Goal: Find specific page/section: Find specific page/section

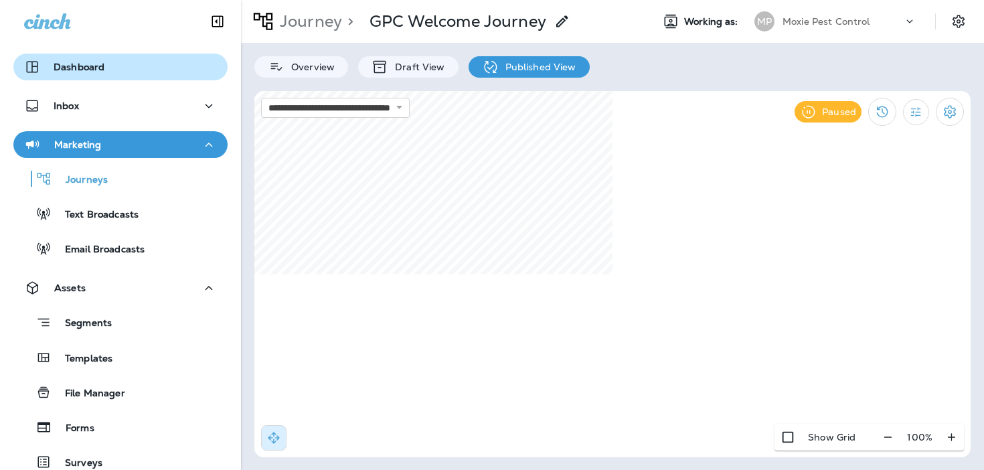
click at [142, 62] on div "Dashboard" at bounding box center [120, 67] width 193 height 16
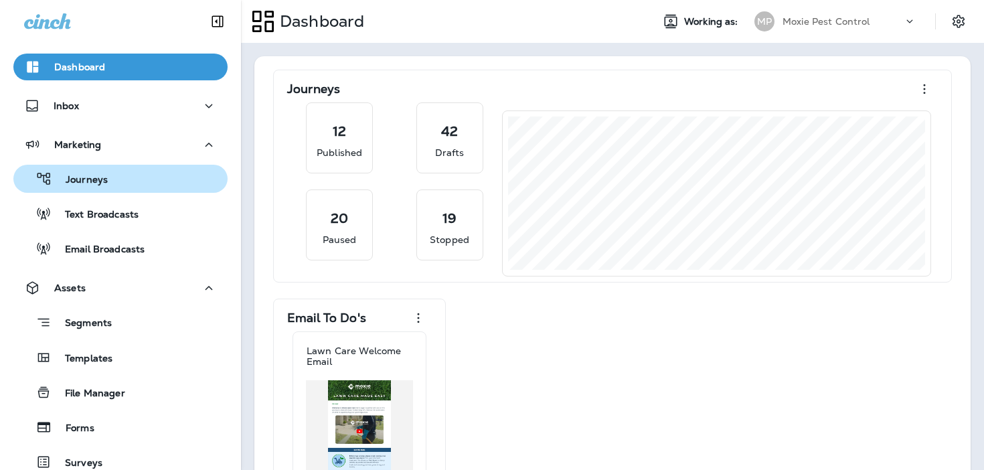
click at [127, 180] on div "Journeys" at bounding box center [121, 179] width 204 height 20
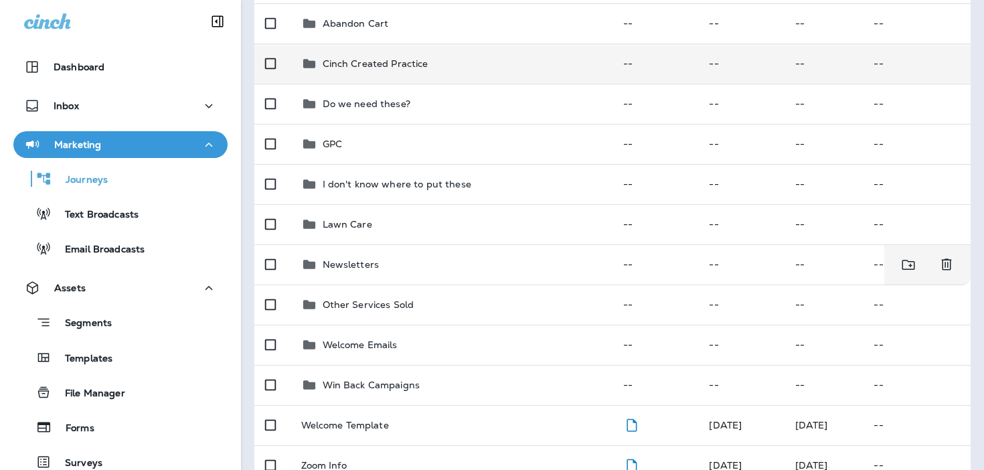
scroll to position [245, 0]
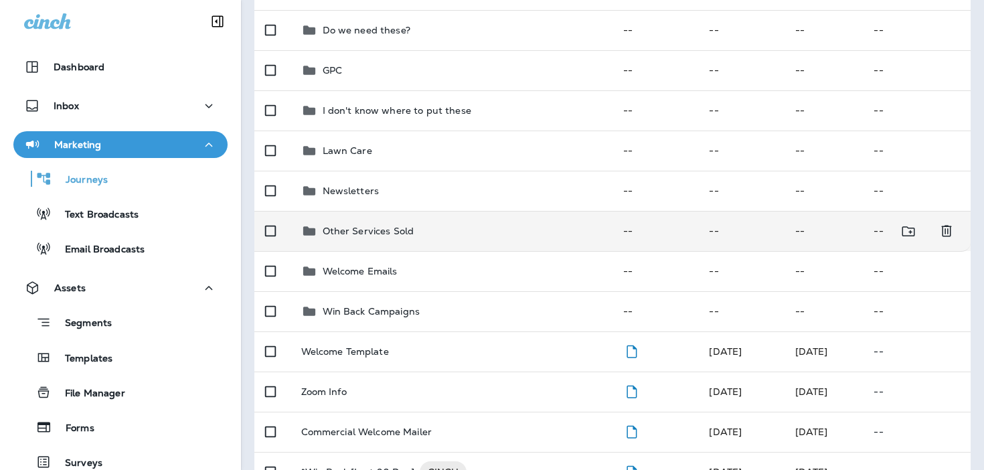
click at [435, 225] on div "Other Services Sold" at bounding box center [451, 231] width 301 height 16
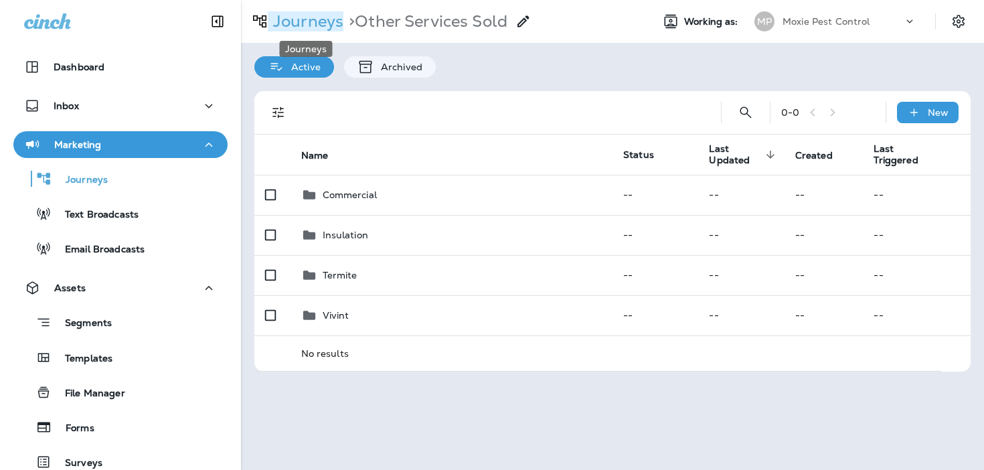
click at [309, 29] on p "Journeys" at bounding box center [306, 21] width 76 height 20
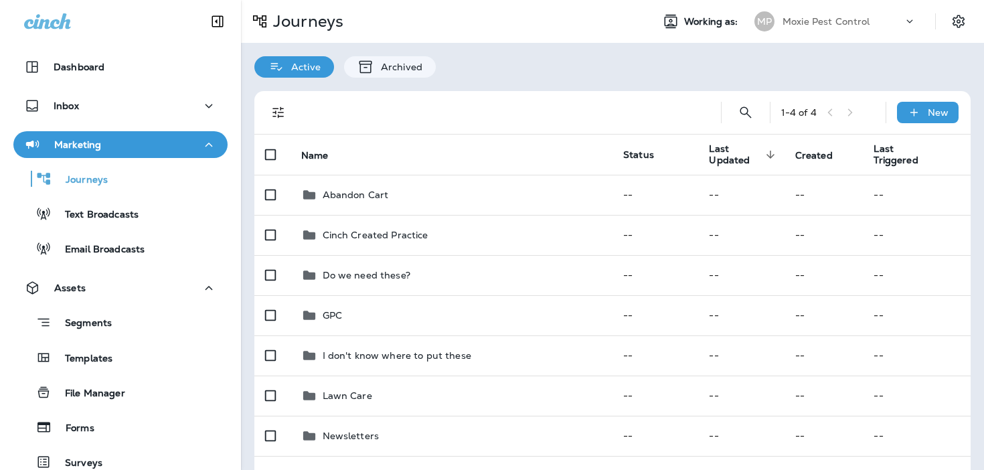
scroll to position [281, 0]
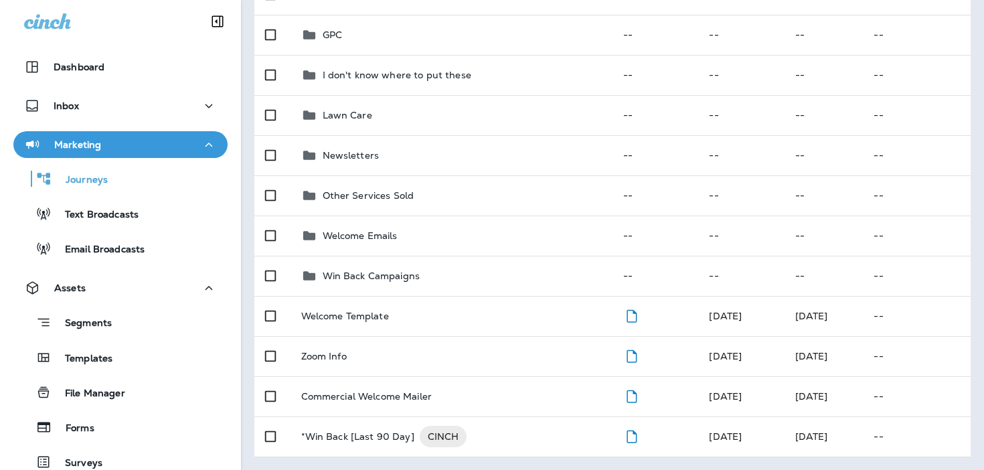
click at [204, 147] on icon "button" at bounding box center [209, 145] width 16 height 17
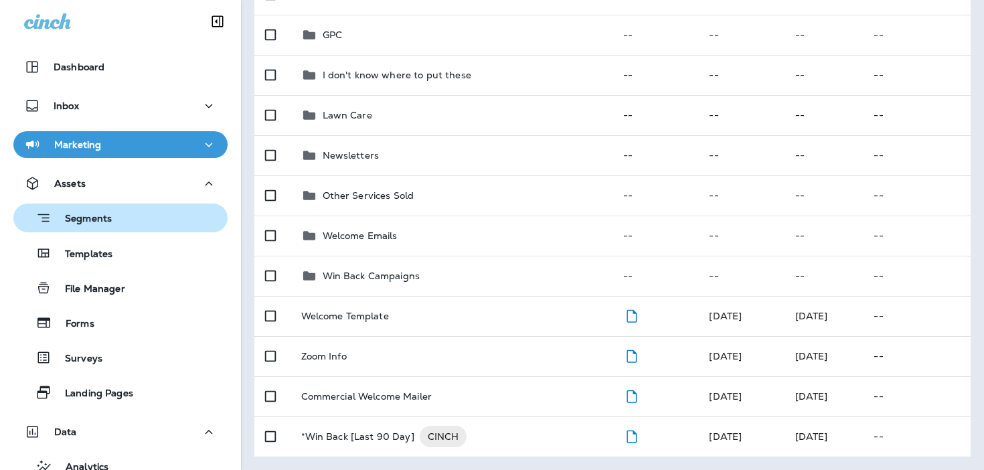
click at [181, 218] on div "Segments" at bounding box center [121, 218] width 204 height 21
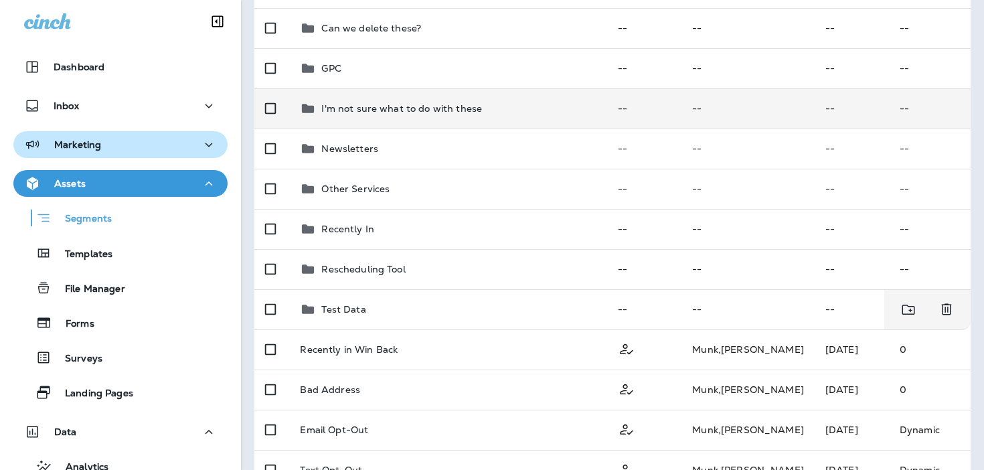
scroll to position [240, 0]
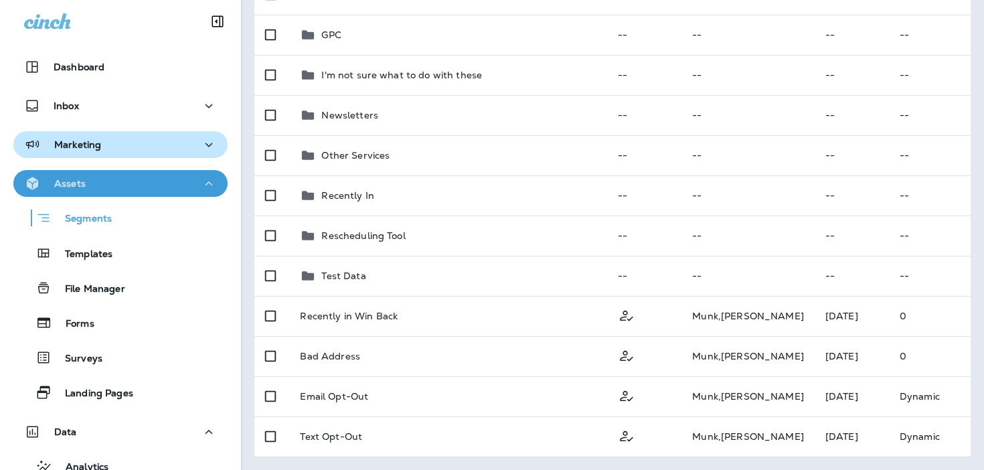
click at [194, 187] on div "Assets" at bounding box center [120, 183] width 193 height 17
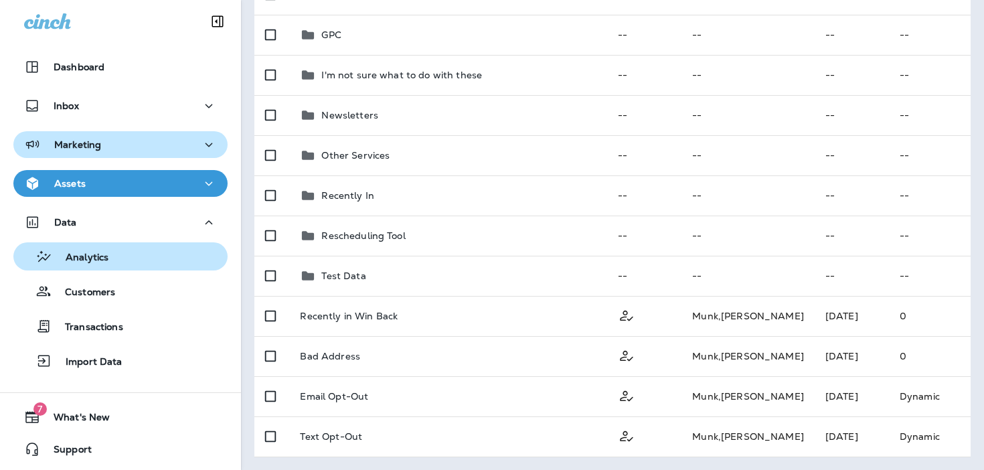
click at [189, 251] on div "Analytics" at bounding box center [121, 256] width 204 height 20
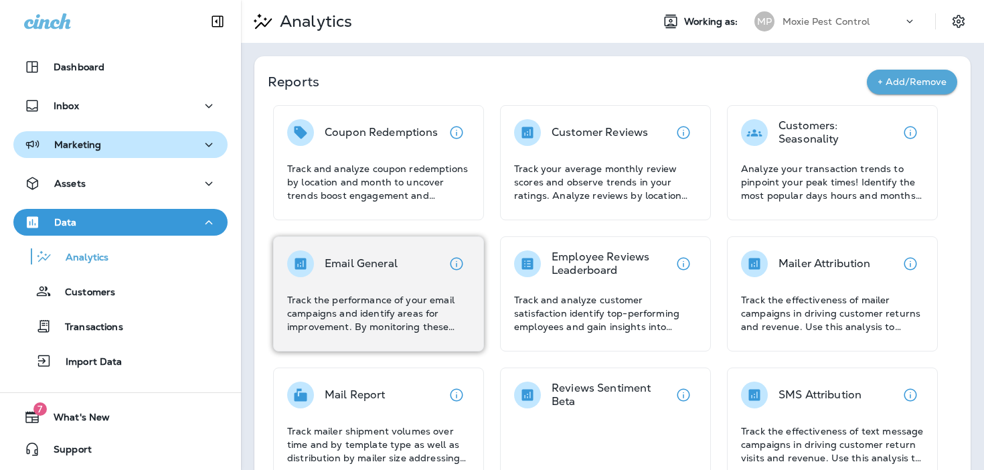
scroll to position [301, 0]
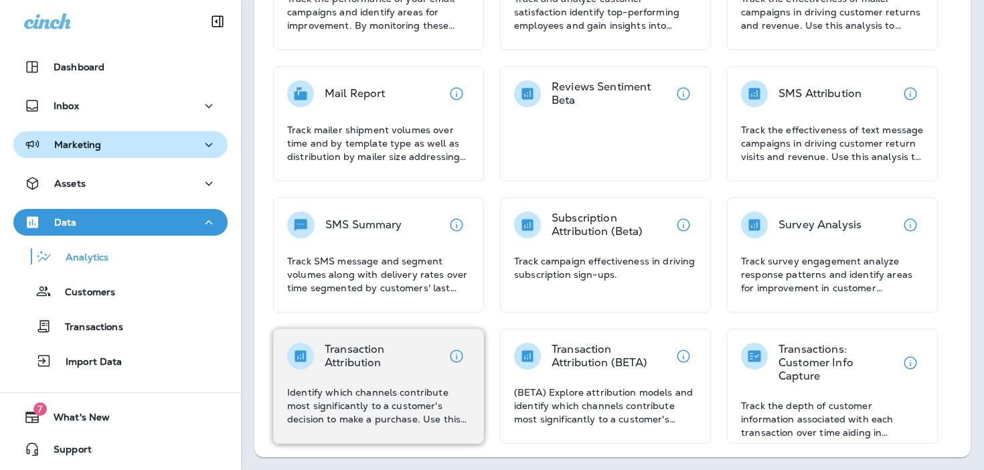
click at [402, 355] on p "Transaction Attribution" at bounding box center [384, 356] width 119 height 27
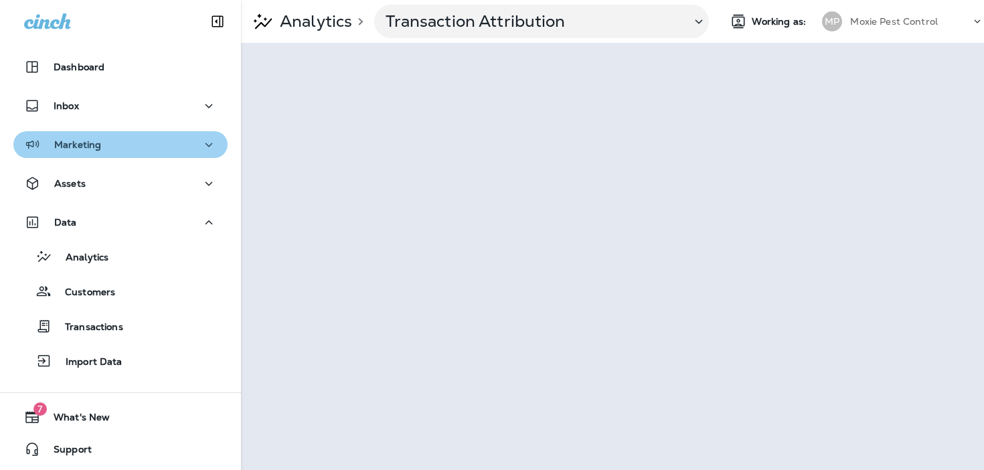
click at [129, 151] on div "Marketing" at bounding box center [120, 145] width 193 height 17
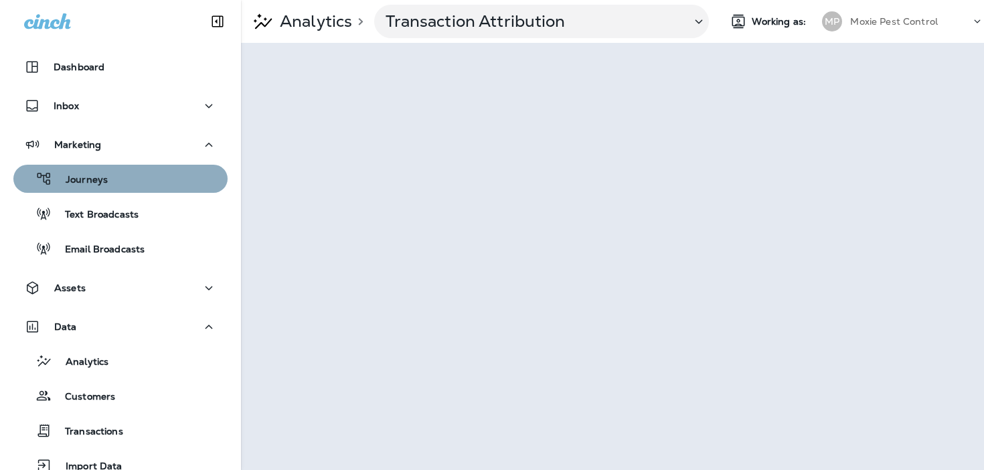
click at [131, 181] on div "Journeys" at bounding box center [121, 179] width 204 height 20
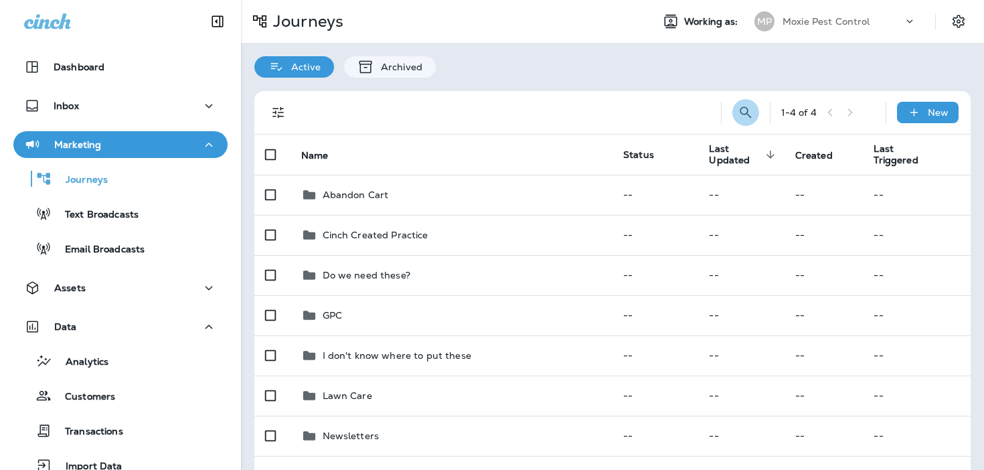
click at [745, 113] on icon "Search Journeys" at bounding box center [746, 112] width 16 height 16
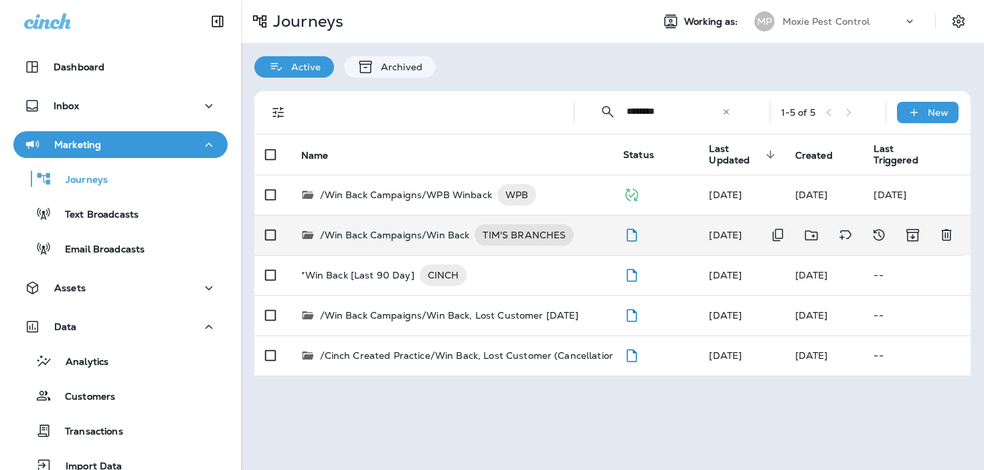
type input "********"
click at [435, 240] on p "/Win Back Campaigns/Win Back" at bounding box center [395, 234] width 150 height 21
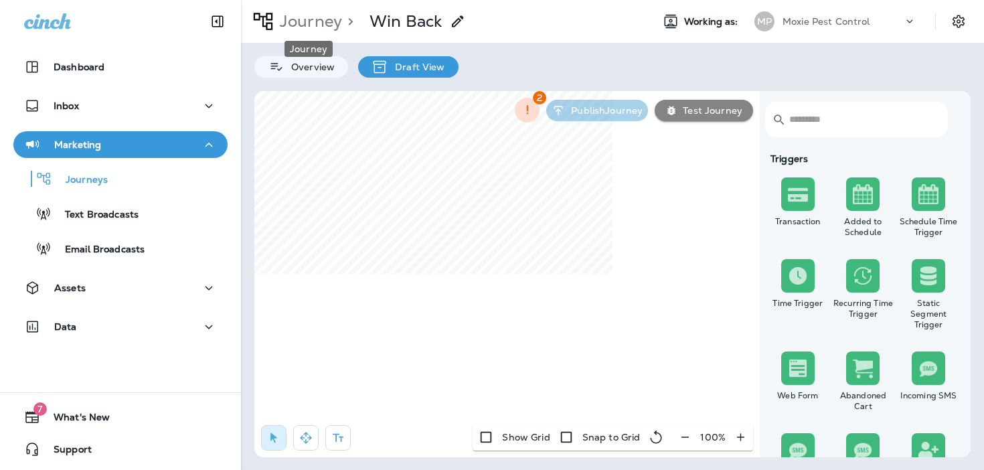
click at [299, 30] on p "Journey" at bounding box center [309, 21] width 68 height 20
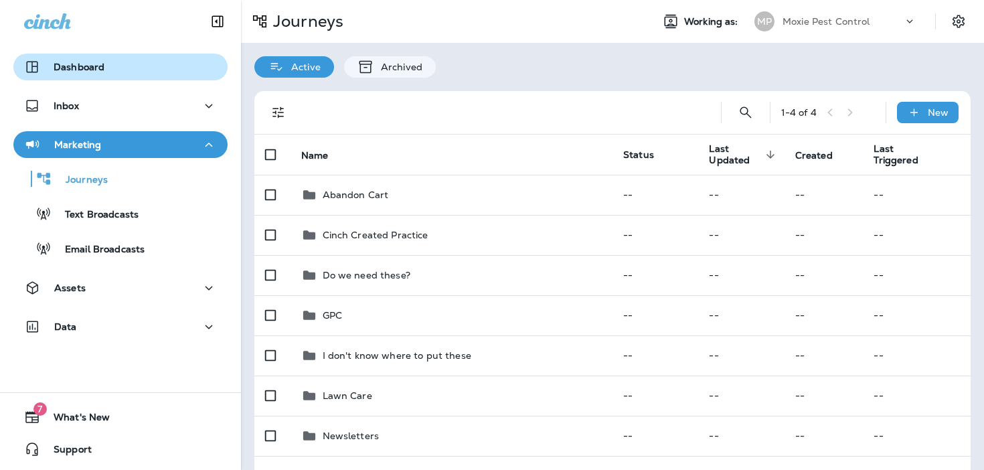
click at [142, 59] on div "Dashboard" at bounding box center [120, 67] width 193 height 16
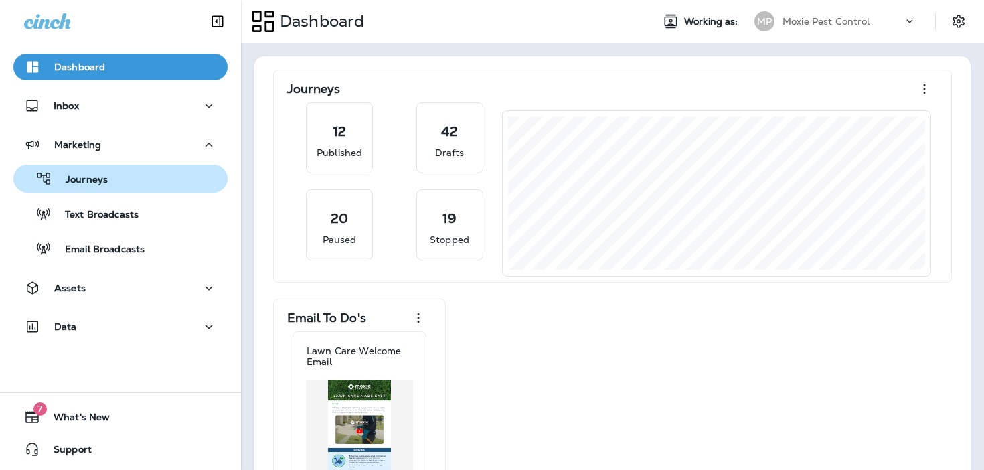
click at [130, 191] on button "Journeys" at bounding box center [120, 179] width 214 height 28
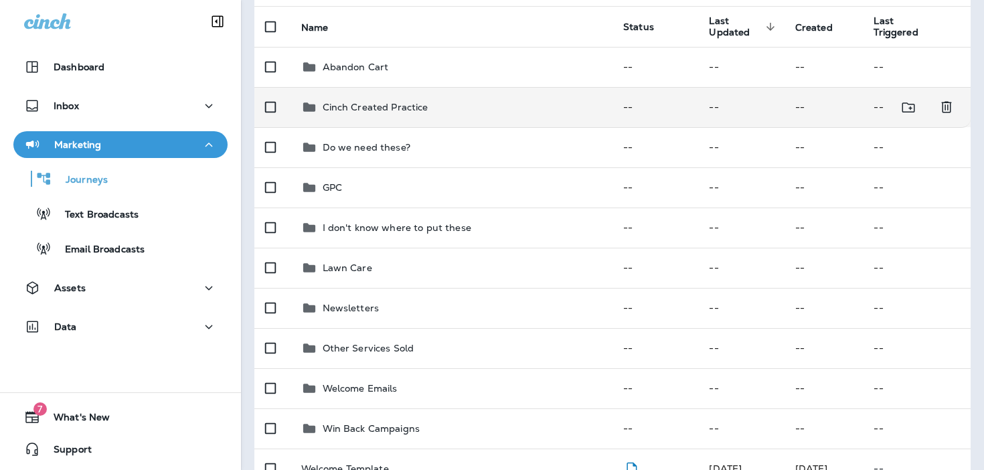
scroll to position [281, 0]
